Goal: Check status: Check status

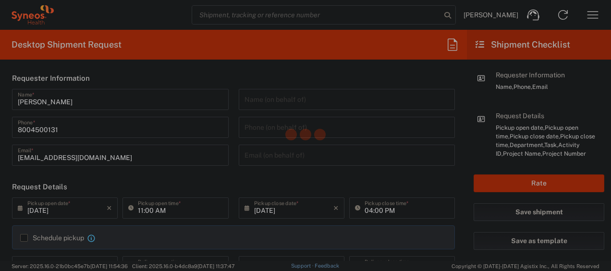
type input "4205"
type input "[US_STATE]"
type input "[GEOGRAPHIC_DATA]"
type input "Syneos Health Commercial Servi- [GEOGRAPHIC_DATA] [GEOGRAPHIC_DATA]"
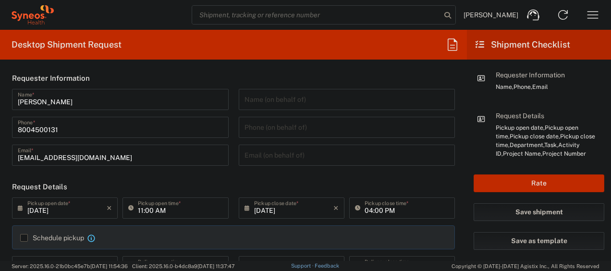
click at [596, 20] on icon "button" at bounding box center [592, 14] width 15 height 15
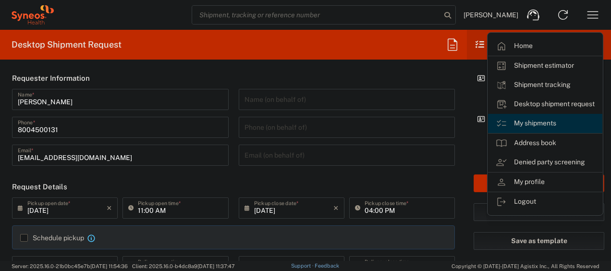
click at [535, 121] on link "My shipments" at bounding box center [545, 123] width 114 height 19
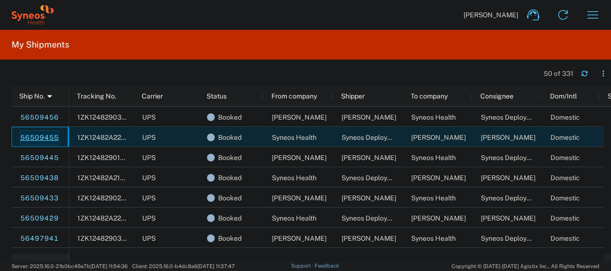
click at [38, 140] on link "56509455" at bounding box center [39, 137] width 39 height 15
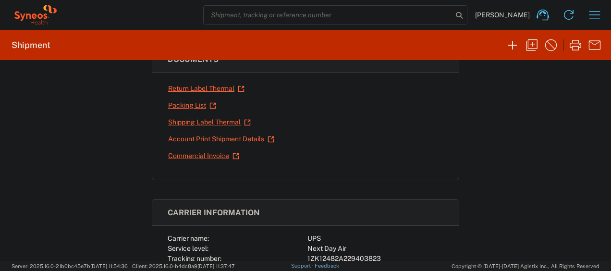
scroll to position [182, 0]
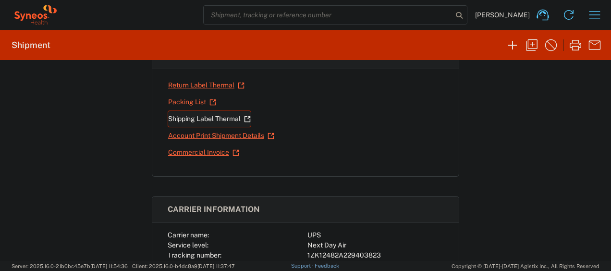
click at [193, 111] on link "Shipping Label Thermal" at bounding box center [210, 118] width 84 height 17
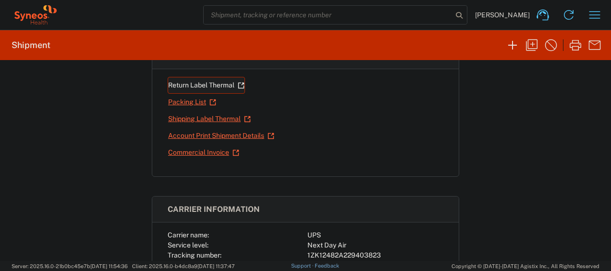
click at [183, 88] on link "Return Label Thermal" at bounding box center [206, 85] width 77 height 17
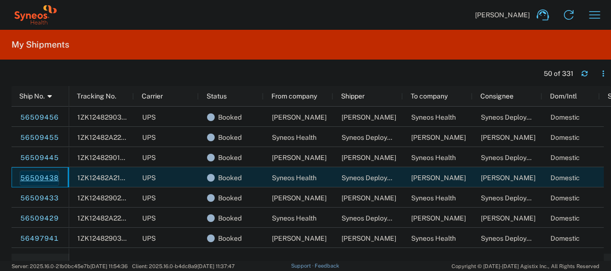
click at [38, 174] on link "56509438" at bounding box center [39, 177] width 39 height 15
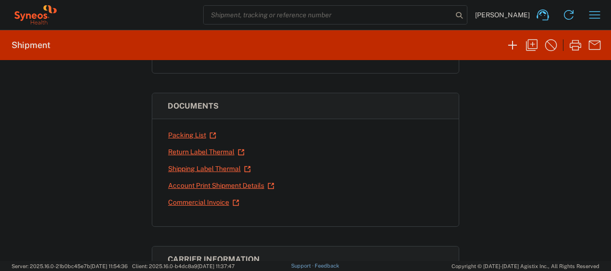
scroll to position [140, 0]
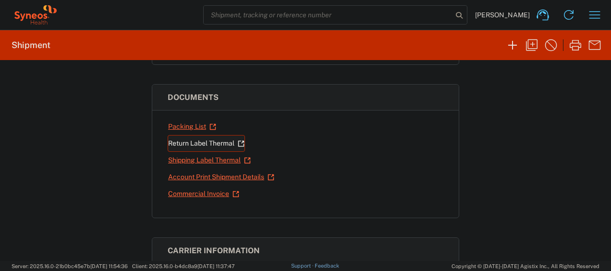
click at [198, 143] on link "Return Label Thermal" at bounding box center [206, 143] width 77 height 17
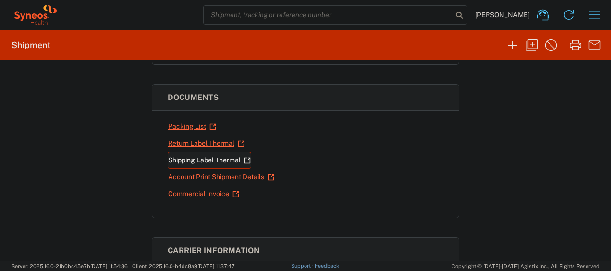
click at [199, 156] on link "Shipping Label Thermal" at bounding box center [210, 160] width 84 height 17
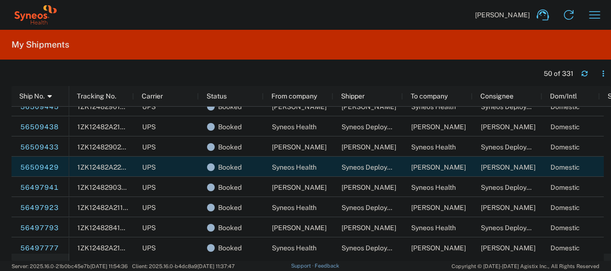
scroll to position [51, 0]
click at [39, 166] on link "56509429" at bounding box center [39, 167] width 39 height 15
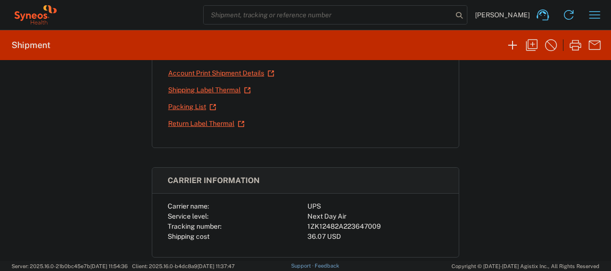
scroll to position [169, 0]
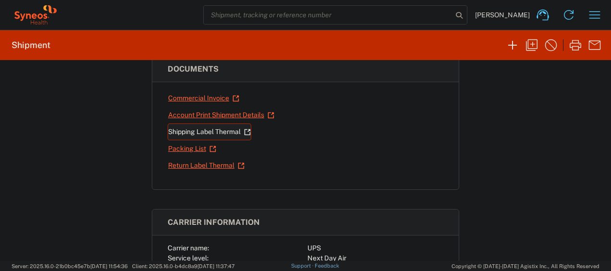
click at [206, 128] on link "Shipping Label Thermal" at bounding box center [210, 131] width 84 height 17
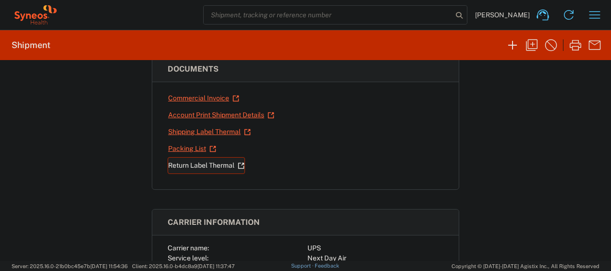
click at [193, 163] on link "Return Label Thermal" at bounding box center [206, 165] width 77 height 17
